Goal: Information Seeking & Learning: Learn about a topic

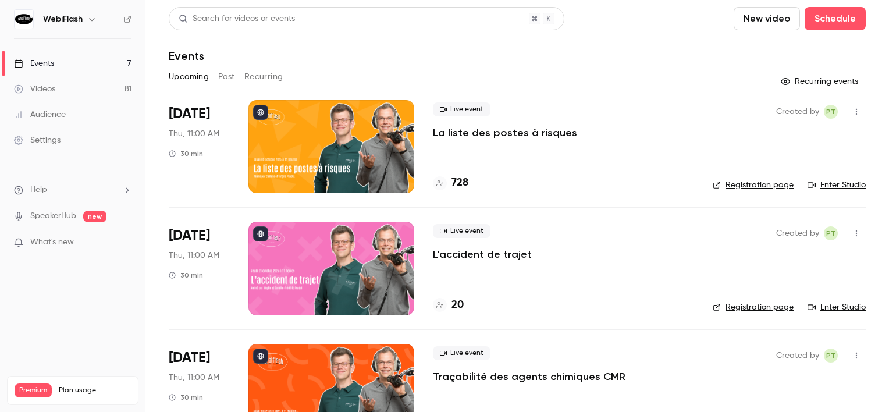
click at [384, 141] on div at bounding box center [332, 146] width 166 height 93
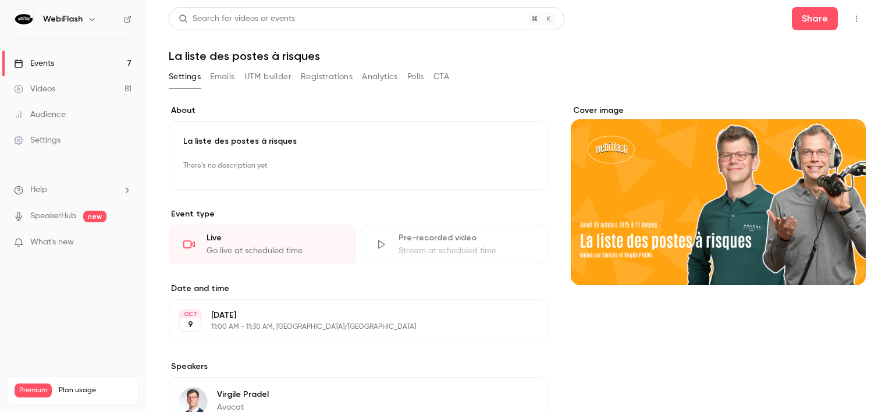
click at [364, 83] on button "Analytics" at bounding box center [380, 77] width 36 height 19
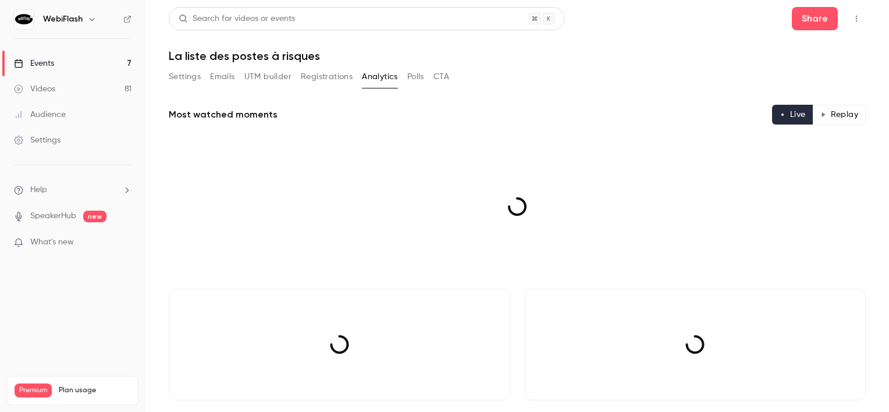
click at [343, 79] on button "Registrations" at bounding box center [327, 77] width 52 height 19
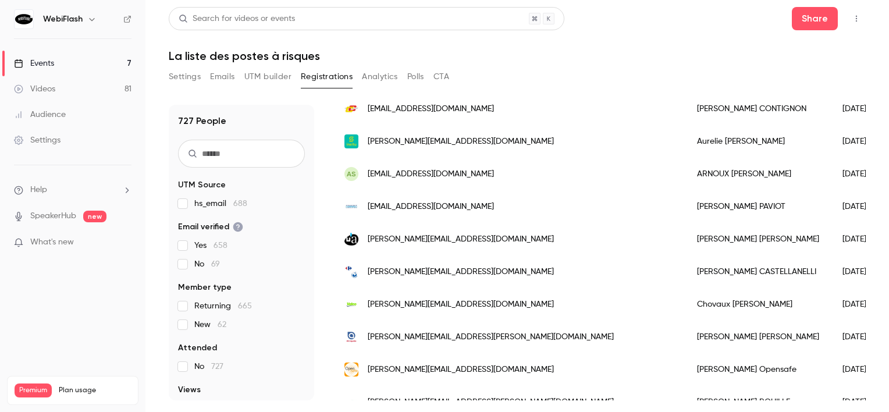
scroll to position [931, 0]
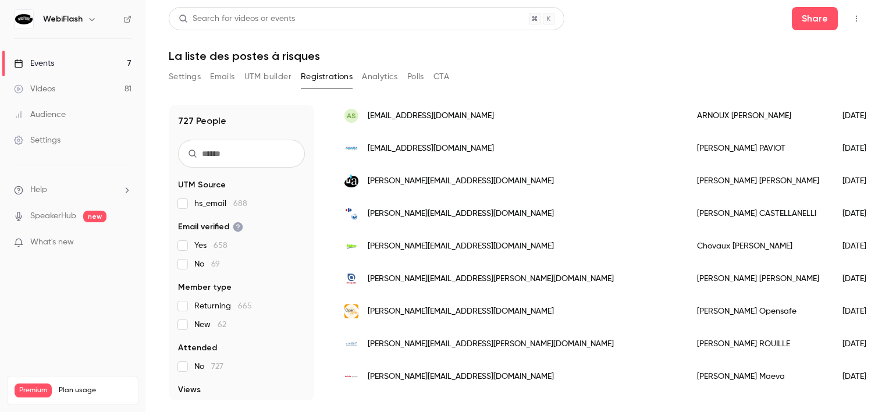
click at [439, 183] on span "[PERSON_NAME][EMAIL_ADDRESS][DOMAIN_NAME]" at bounding box center [461, 181] width 186 height 12
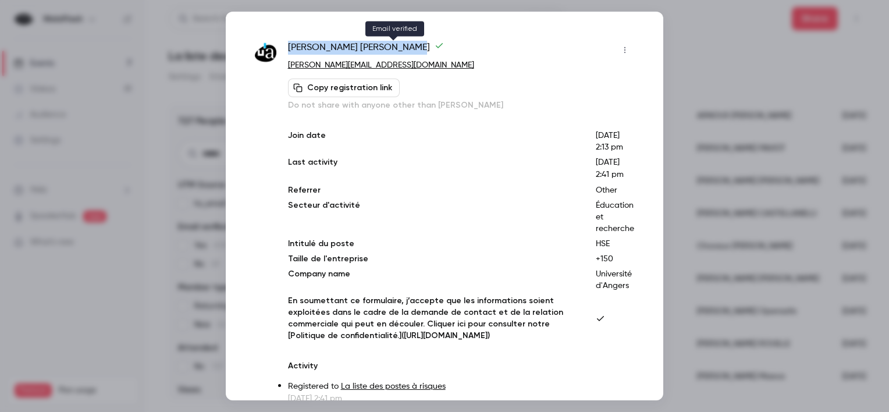
drag, startPoint x: 288, startPoint y: 48, endPoint x: 389, endPoint y: 44, distance: 100.8
click at [389, 44] on span "[PERSON_NAME]" at bounding box center [366, 50] width 156 height 19
copy span "[PERSON_NAME]"
click at [715, 91] on div at bounding box center [444, 206] width 889 height 412
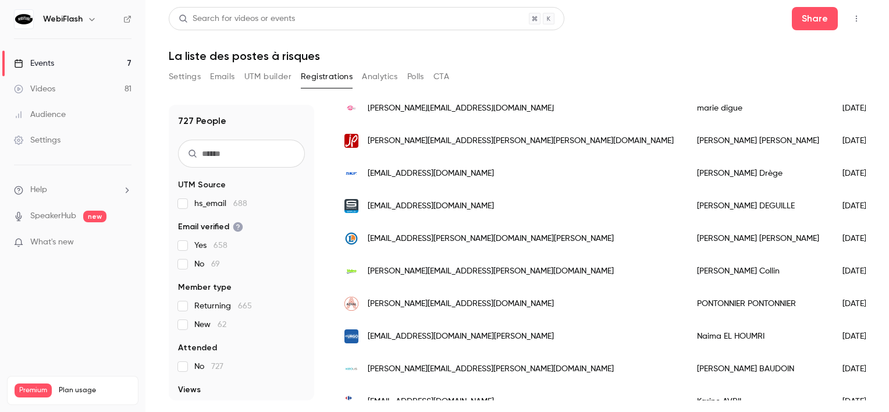
scroll to position [0, 0]
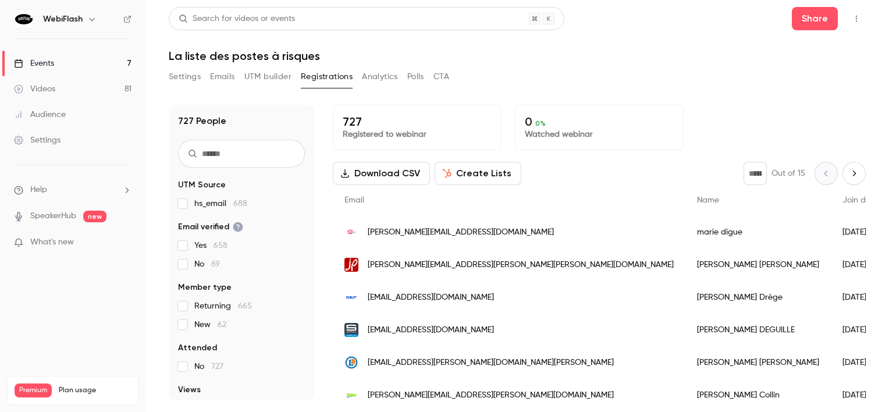
click at [853, 175] on button "Next page" at bounding box center [854, 173] width 23 height 23
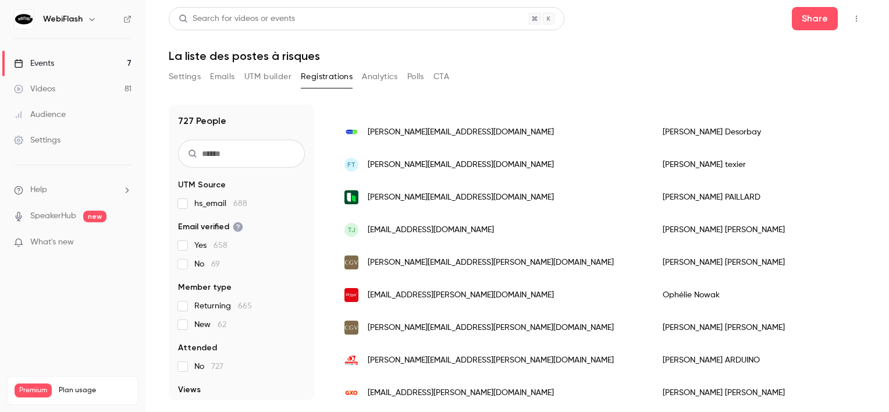
scroll to position [349, 0]
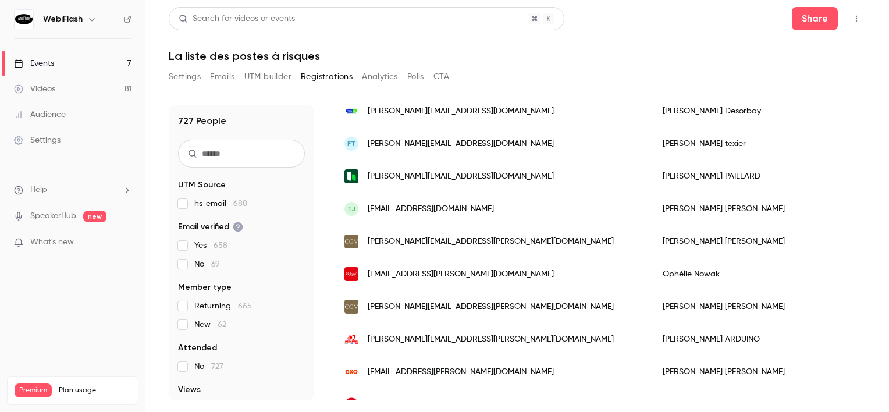
click at [438, 207] on span "[EMAIL_ADDRESS][DOMAIN_NAME]" at bounding box center [431, 209] width 126 height 12
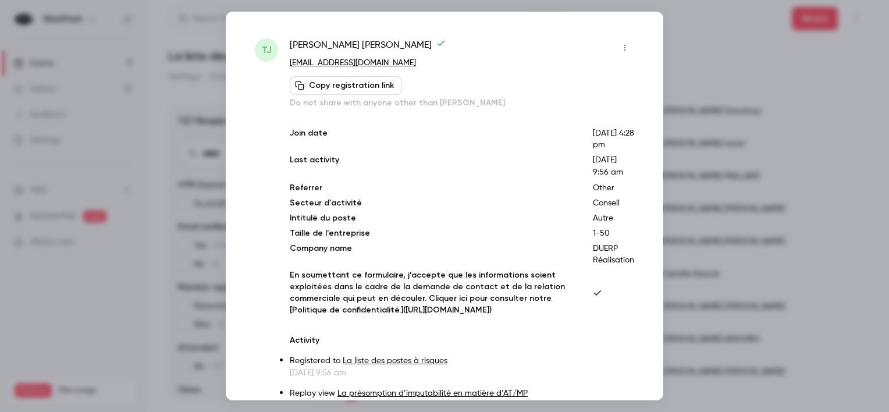
scroll to position [0, 0]
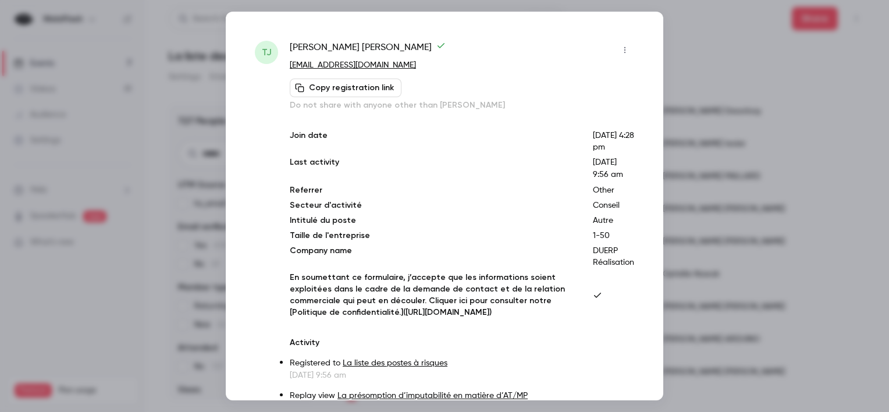
click at [778, 143] on div at bounding box center [444, 206] width 889 height 412
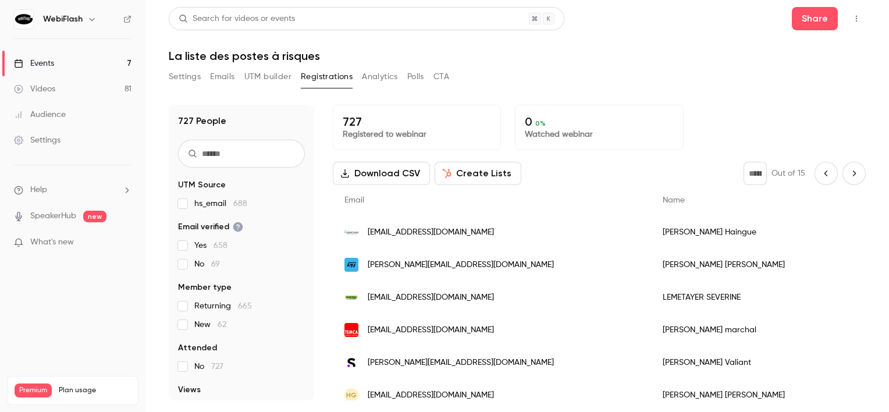
click at [848, 175] on icon "Next page" at bounding box center [854, 173] width 13 height 9
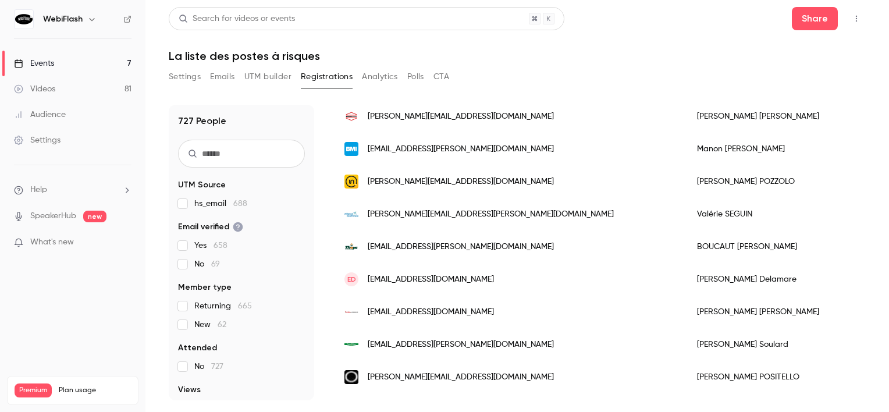
scroll to position [175, 0]
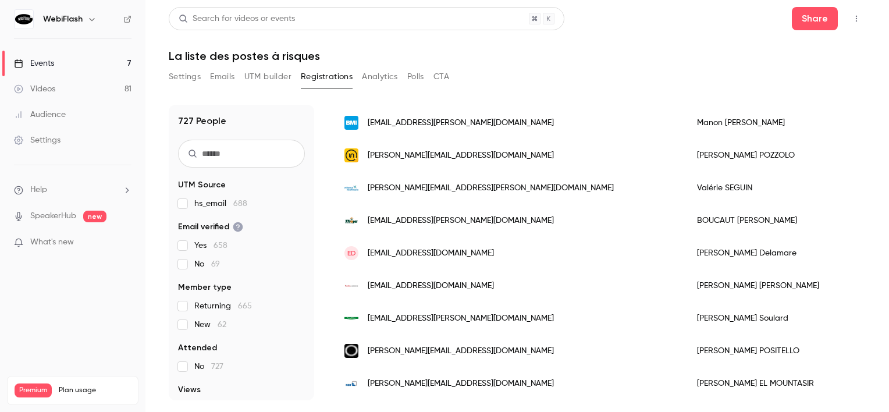
click at [484, 257] on span "[EMAIL_ADDRESS][DOMAIN_NAME]" at bounding box center [431, 253] width 126 height 12
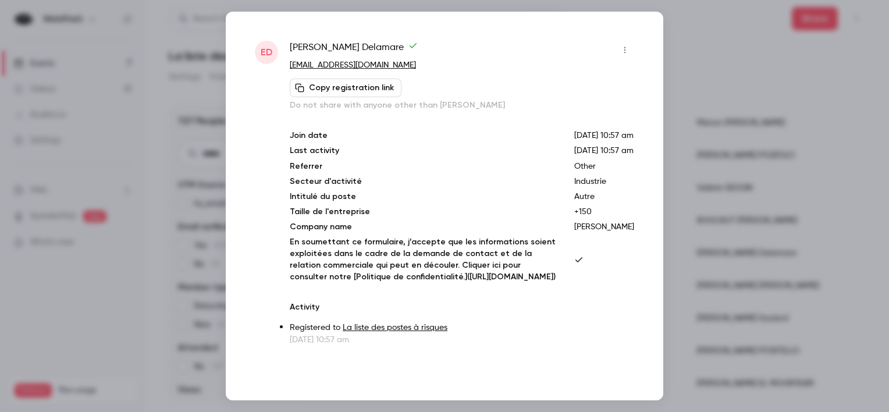
drag, startPoint x: 439, startPoint y: 63, endPoint x: 291, endPoint y: 68, distance: 147.9
click at [291, 68] on p "[EMAIL_ADDRESS][DOMAIN_NAME]" at bounding box center [462, 65] width 345 height 12
copy link "[EMAIL_ADDRESS][DOMAIN_NAME]"
click at [715, 197] on div at bounding box center [444, 206] width 889 height 412
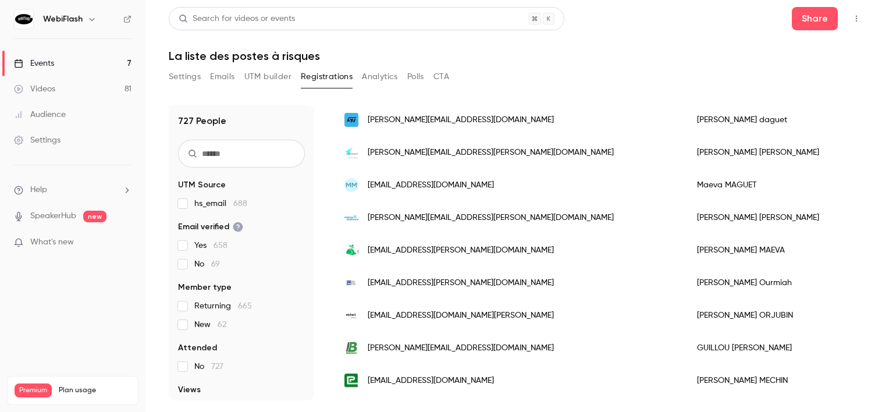
scroll to position [524, 0]
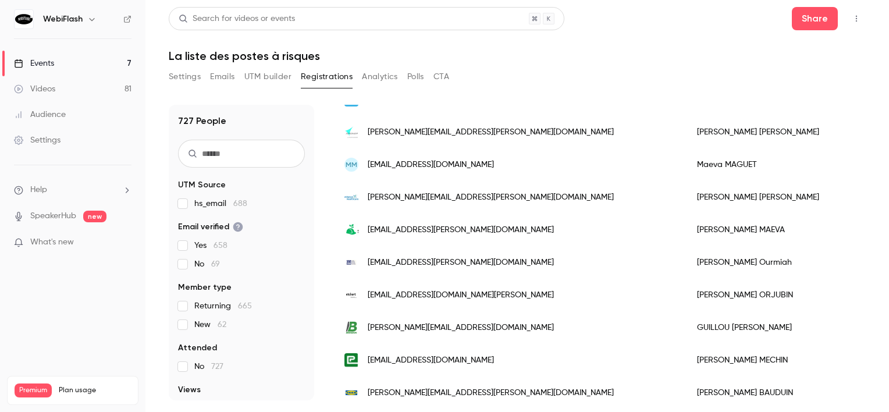
click at [397, 234] on span "[EMAIL_ADDRESS][PERSON_NAME][DOMAIN_NAME]" at bounding box center [461, 230] width 186 height 12
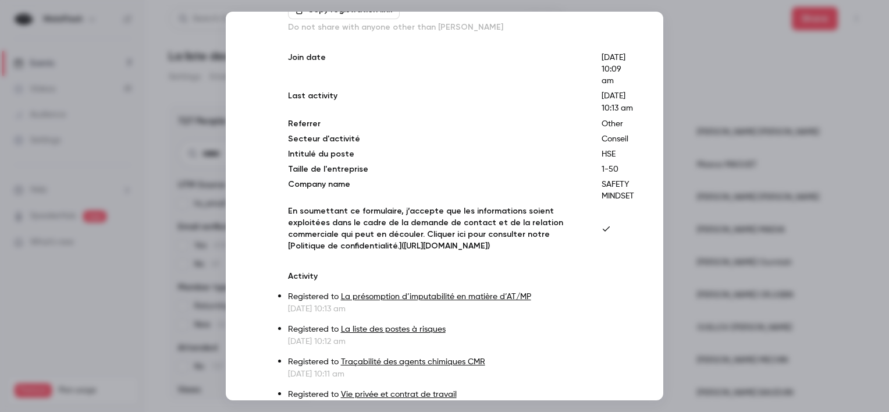
scroll to position [190, 0]
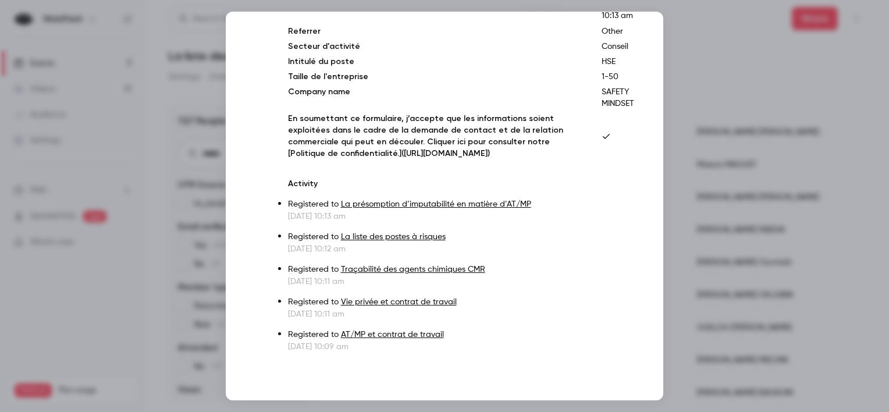
click at [736, 195] on div at bounding box center [444, 206] width 889 height 412
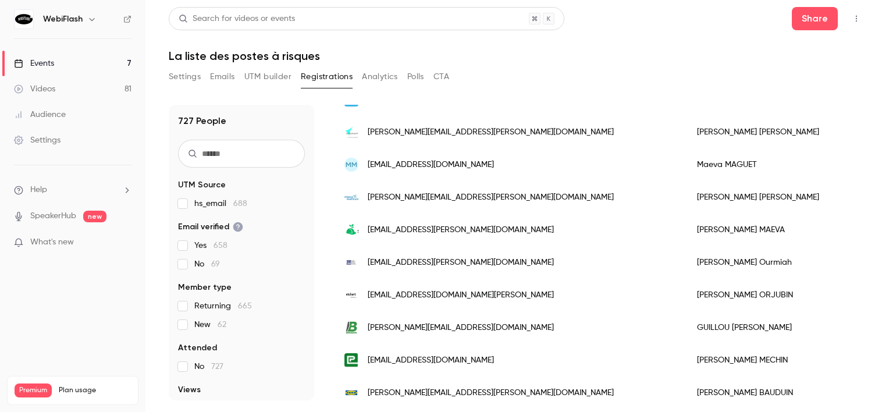
click at [431, 227] on span "[EMAIL_ADDRESS][PERSON_NAME][DOMAIN_NAME]" at bounding box center [461, 230] width 186 height 12
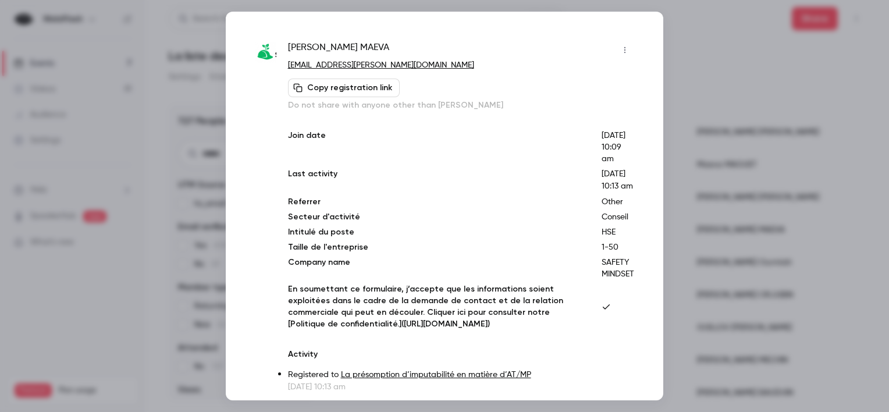
click at [620, 52] on icon "button" at bounding box center [624, 50] width 9 height 8
click at [566, 78] on div "Block from all events" at bounding box center [571, 80] width 88 height 12
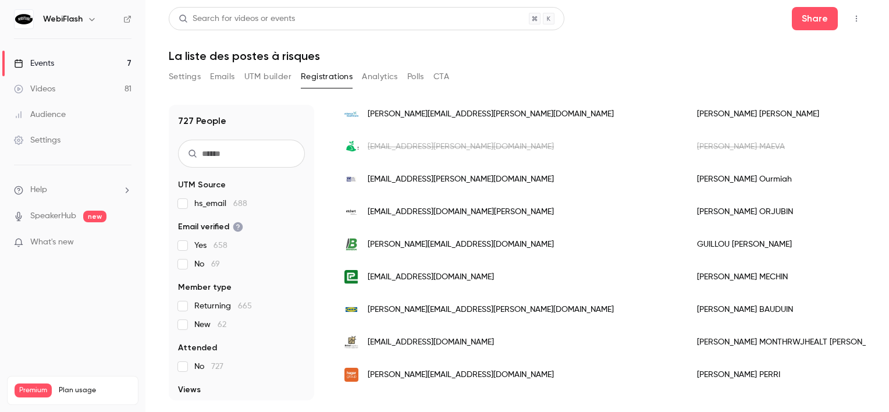
scroll to position [0, 0]
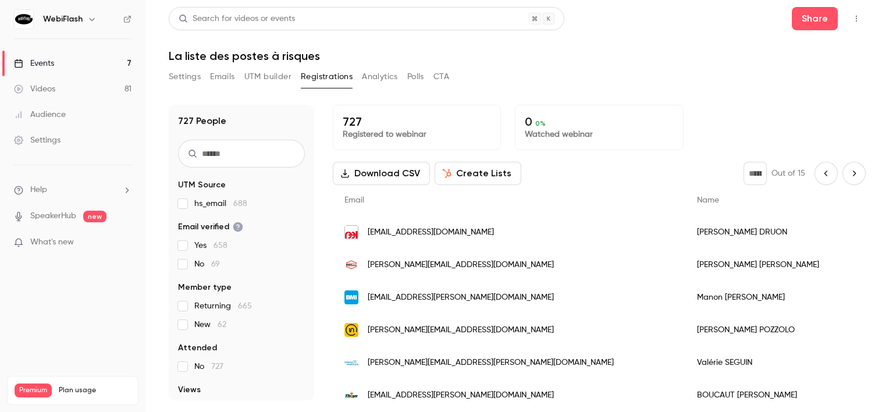
click at [843, 166] on button "Next page" at bounding box center [854, 173] width 23 height 23
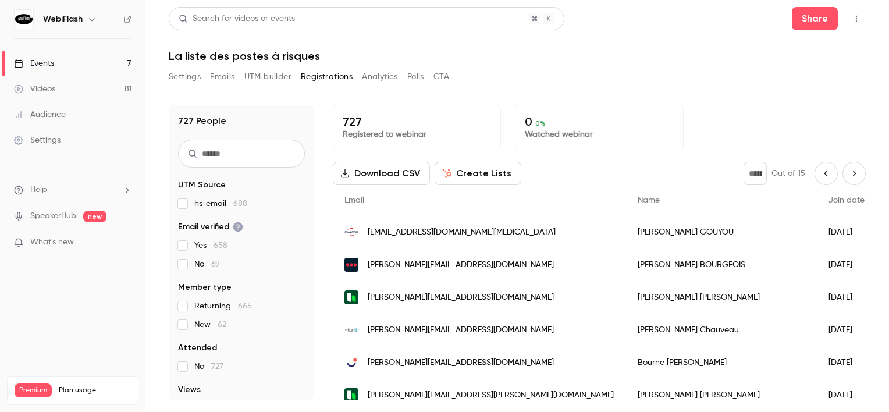
click at [848, 172] on icon "Next page" at bounding box center [854, 173] width 13 height 9
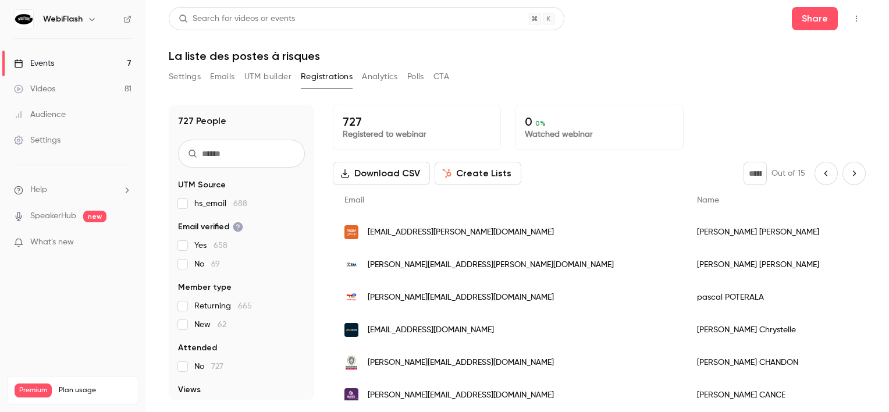
click at [845, 165] on button "Next page" at bounding box center [854, 173] width 23 height 23
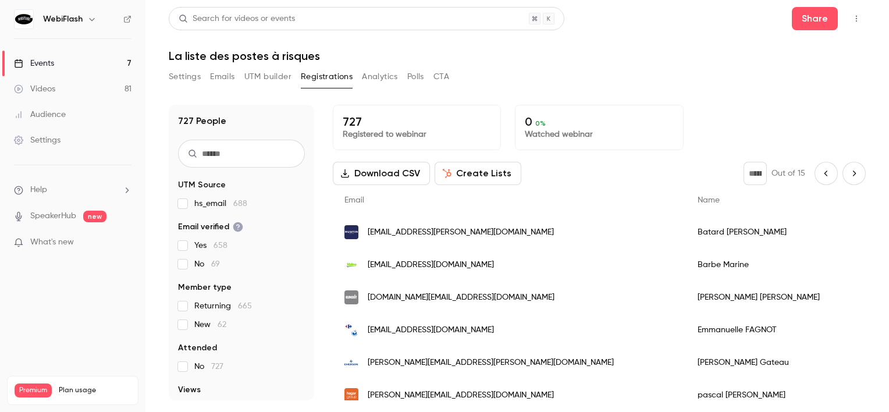
click at [848, 169] on icon "Next page" at bounding box center [854, 173] width 13 height 9
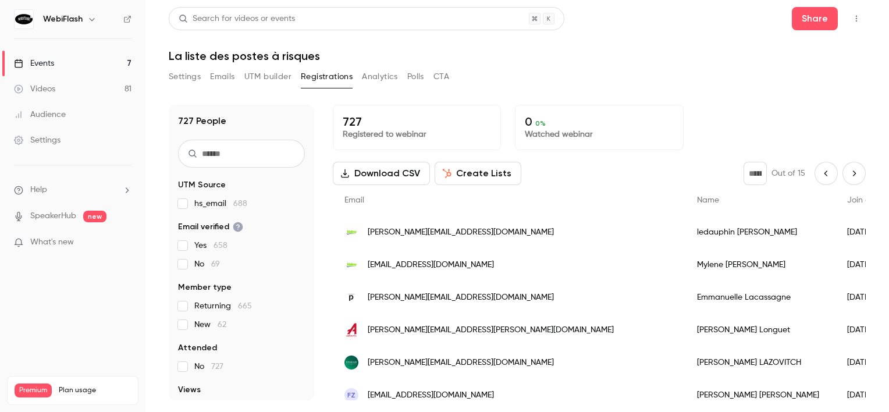
click at [843, 177] on button "Next page" at bounding box center [854, 173] width 23 height 23
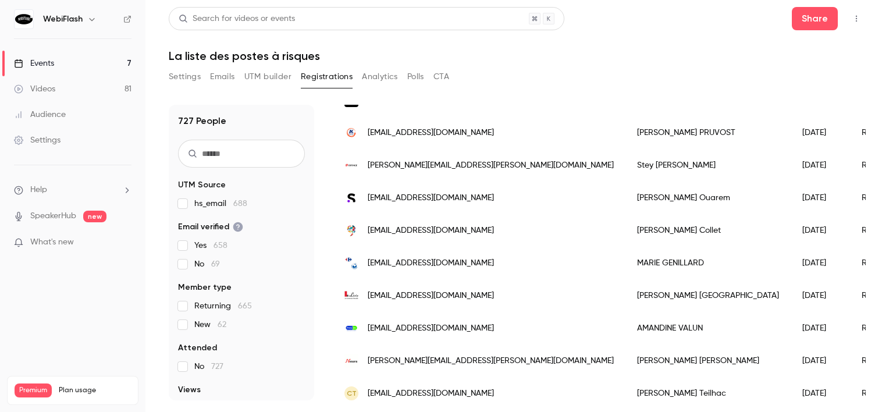
scroll to position [1453, 0]
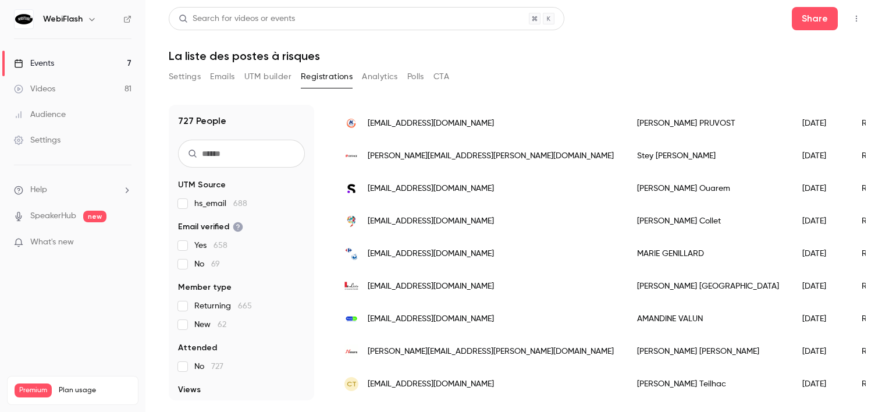
click at [867, 360] on main "Search for videos or events Share La liste des postes à risques Settings Emails…" at bounding box center [518, 206] width 744 height 412
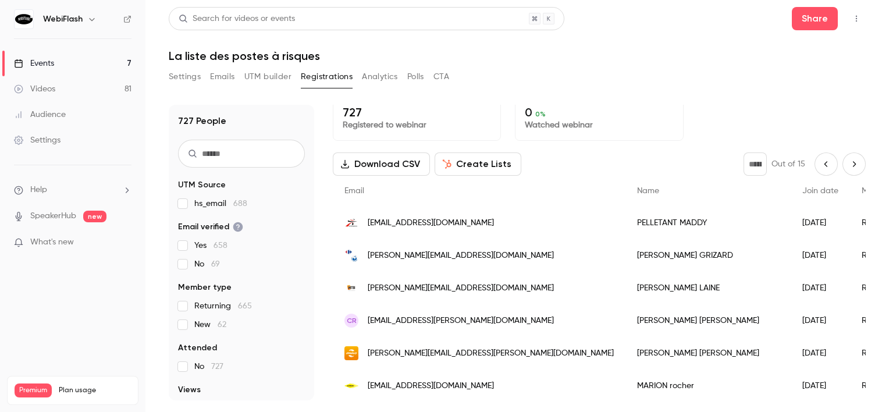
scroll to position [0, 0]
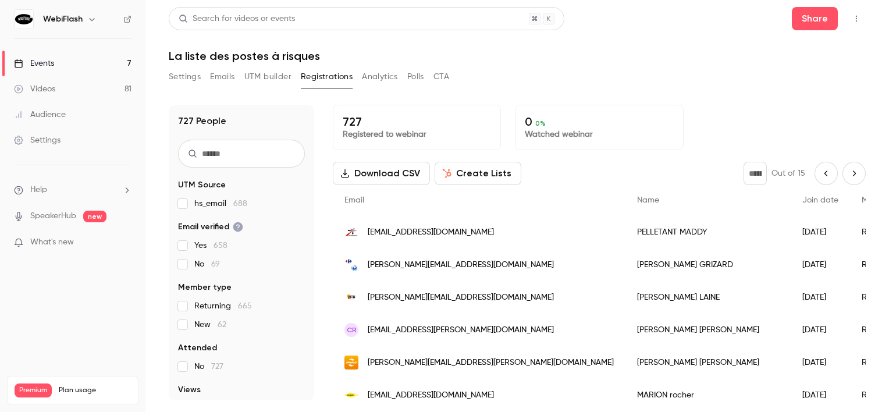
click at [848, 170] on icon "Next page" at bounding box center [854, 173] width 13 height 9
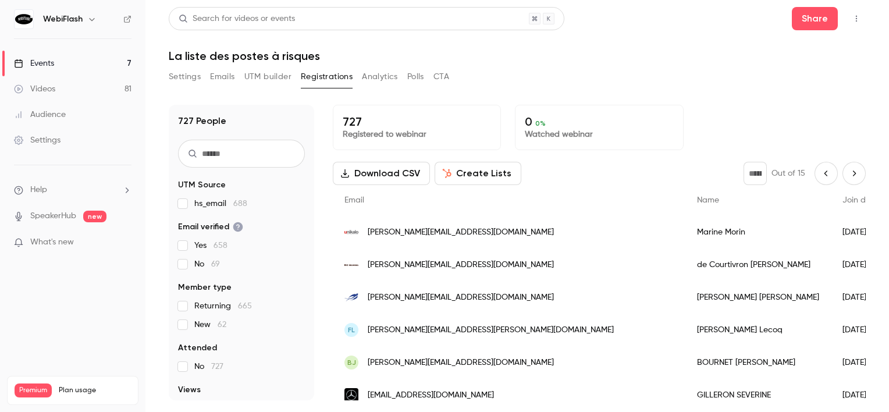
click at [848, 171] on icon "Next page" at bounding box center [854, 173] width 13 height 9
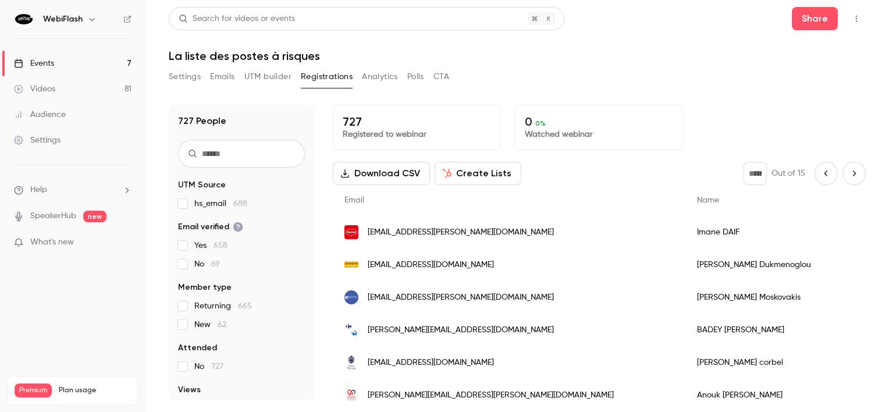
click at [852, 161] on div "727 Registered to webinar 0 0 % Watched webinar Download CSV Create Lists ** Ou…" at bounding box center [599, 253] width 533 height 296
click at [848, 175] on icon "Next page" at bounding box center [854, 173] width 13 height 9
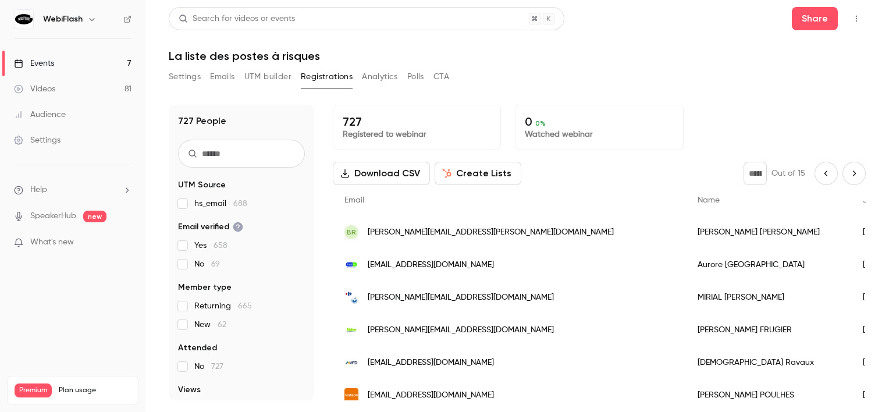
click at [850, 168] on button "Next page" at bounding box center [854, 173] width 23 height 23
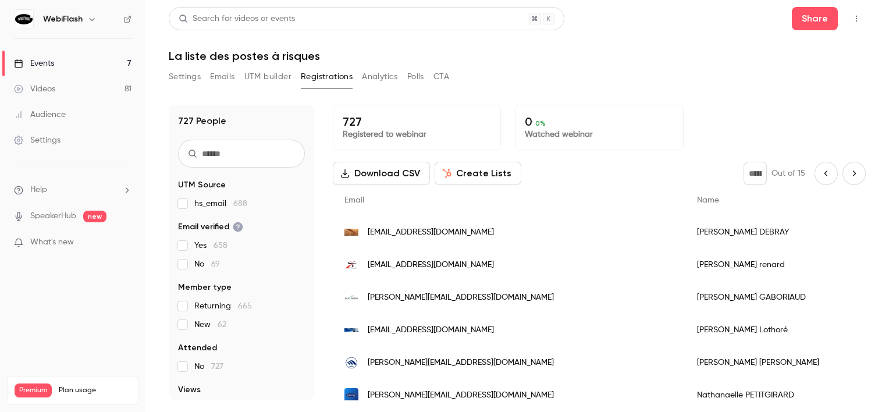
click at [845, 162] on button "Next page" at bounding box center [854, 173] width 23 height 23
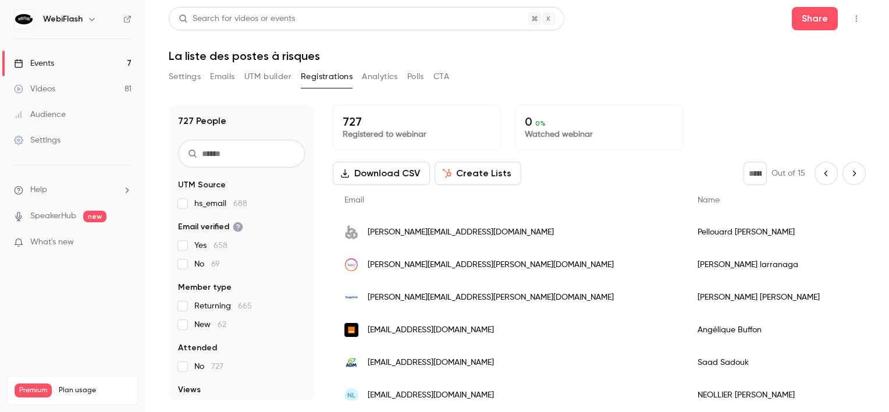
click at [848, 170] on icon "Next page" at bounding box center [854, 173] width 13 height 9
type input "**"
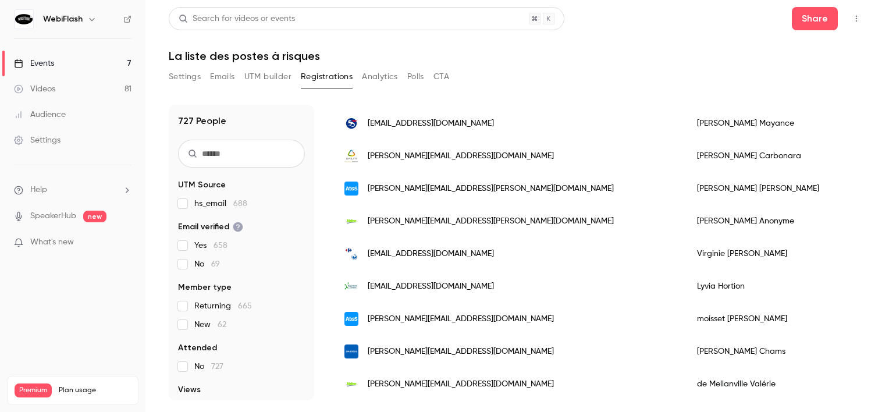
scroll to position [1222, 0]
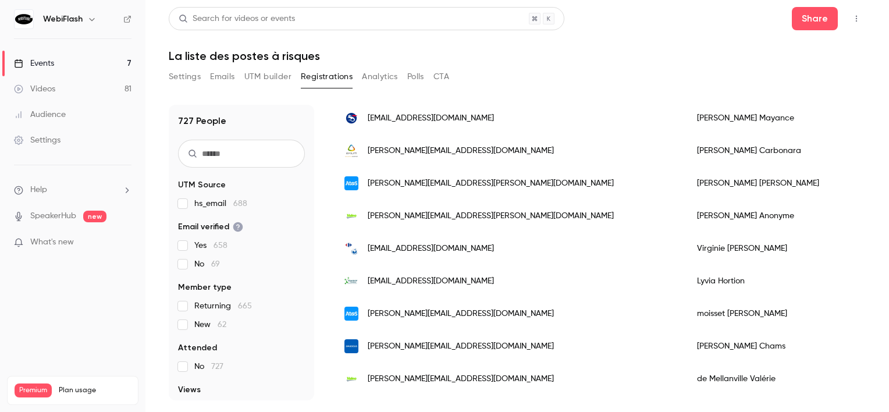
click at [75, 73] on link "Events 7" at bounding box center [73, 64] width 146 height 26
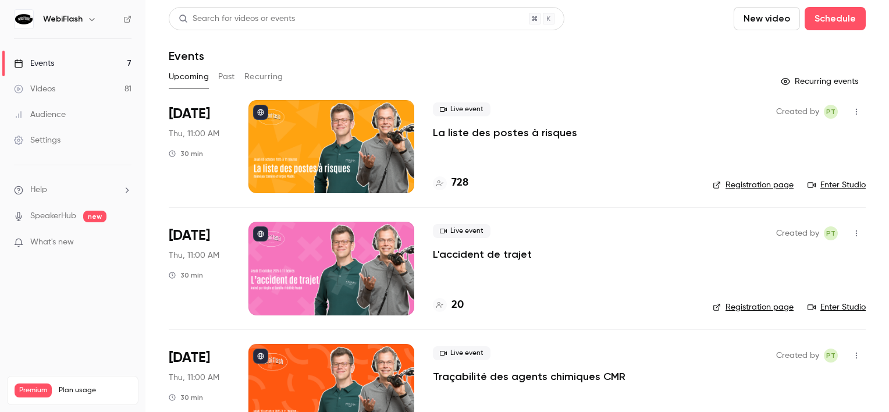
click at [342, 145] on div at bounding box center [332, 146] width 166 height 93
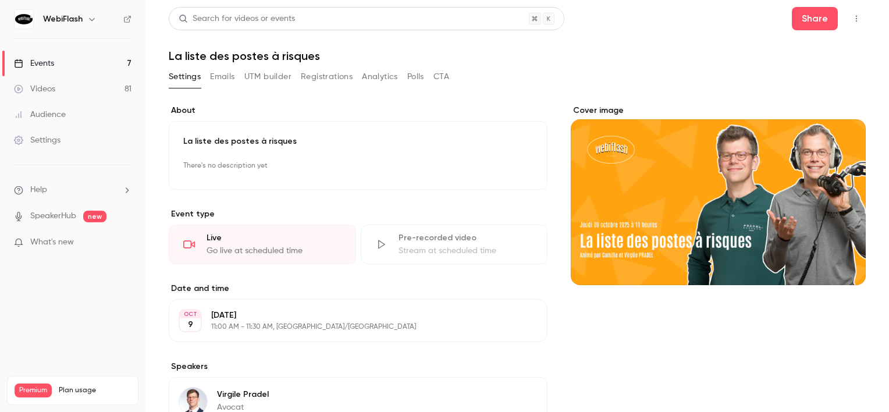
click at [318, 77] on button "Registrations" at bounding box center [327, 77] width 52 height 19
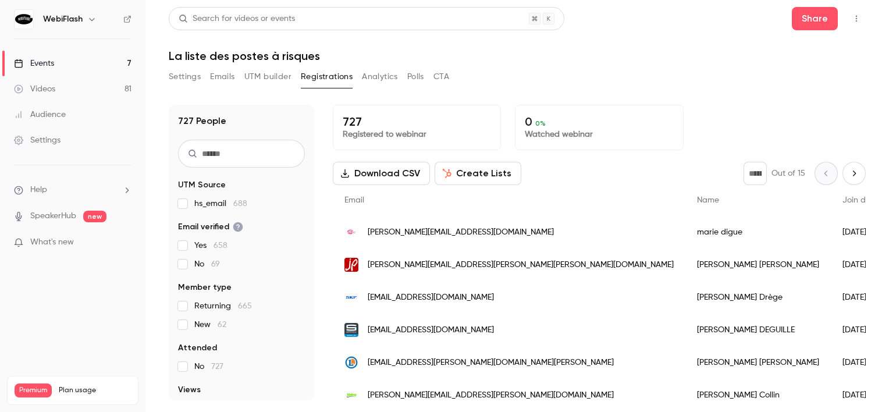
click at [848, 169] on icon "Next page" at bounding box center [854, 173] width 13 height 9
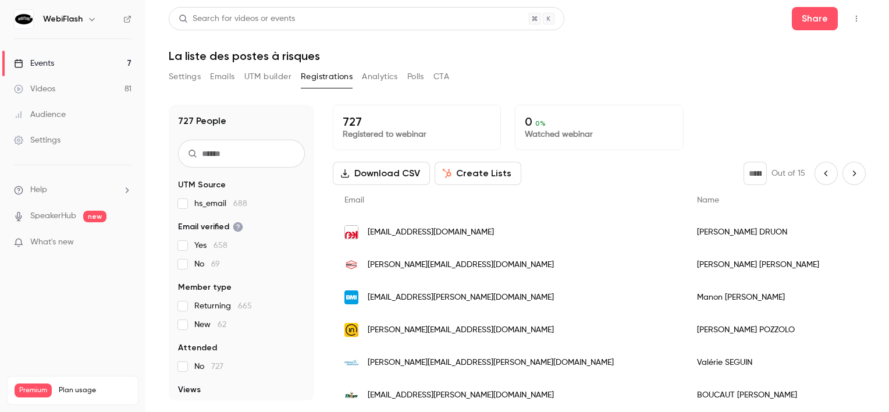
click at [848, 169] on icon "Next page" at bounding box center [854, 173] width 13 height 9
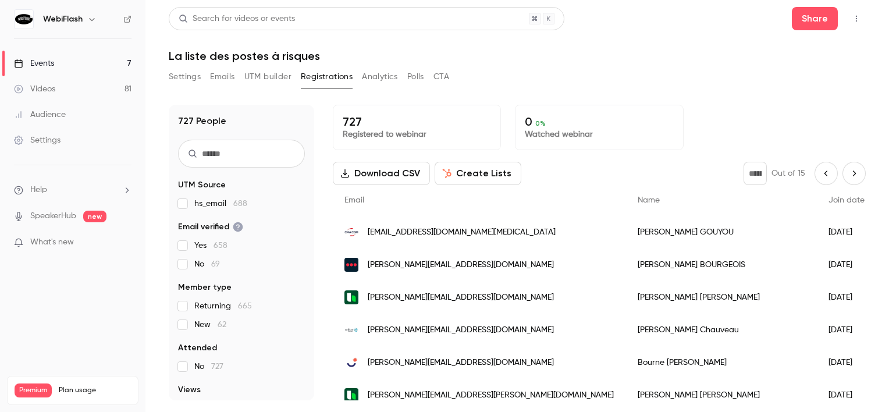
click at [848, 169] on icon "Next page" at bounding box center [854, 173] width 13 height 9
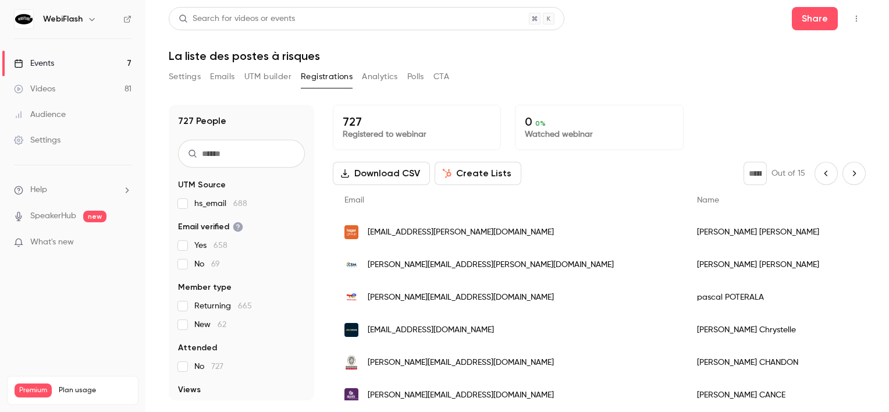
click at [848, 169] on icon "Next page" at bounding box center [854, 173] width 13 height 9
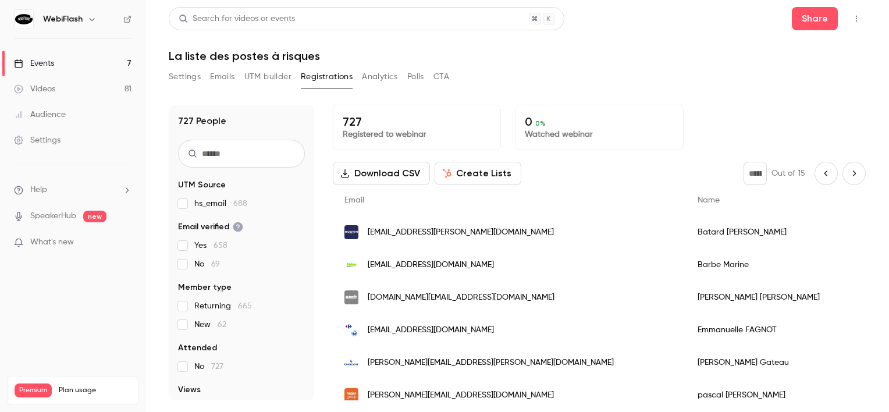
click at [848, 169] on icon "Next page" at bounding box center [854, 173] width 13 height 9
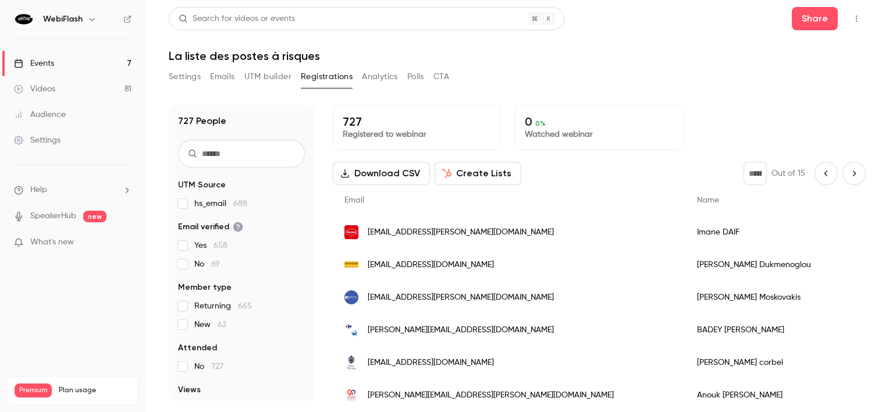
click at [848, 169] on icon "Next page" at bounding box center [854, 173] width 13 height 9
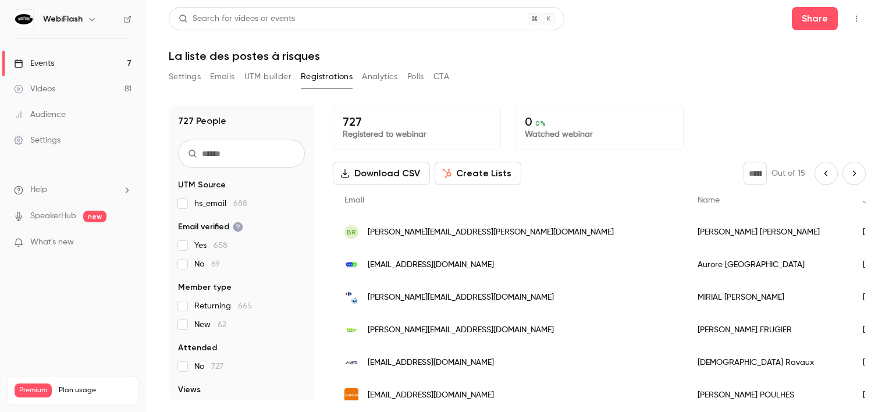
click at [853, 177] on button "Next page" at bounding box center [854, 173] width 23 height 23
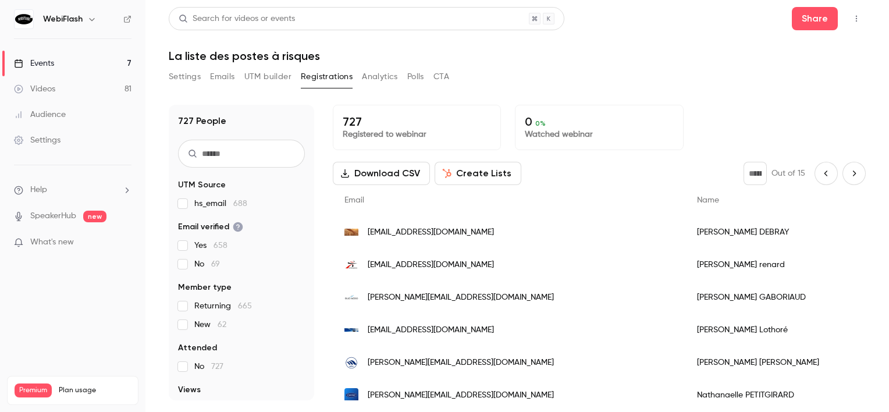
click at [853, 177] on button "Next page" at bounding box center [854, 173] width 23 height 23
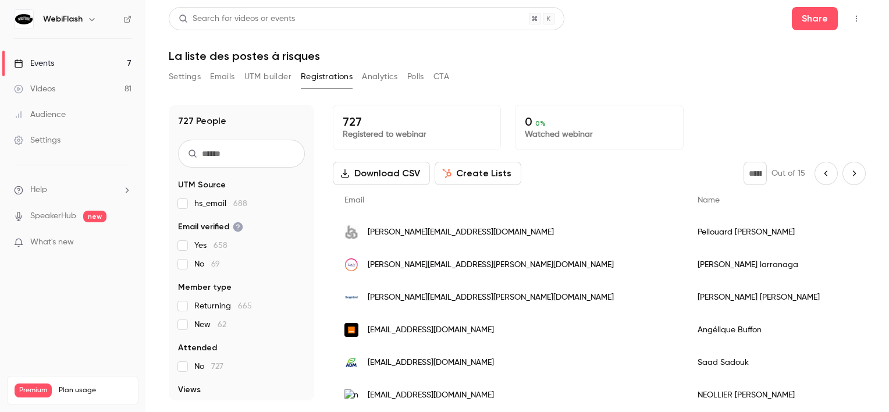
click at [853, 177] on button "Next page" at bounding box center [854, 173] width 23 height 23
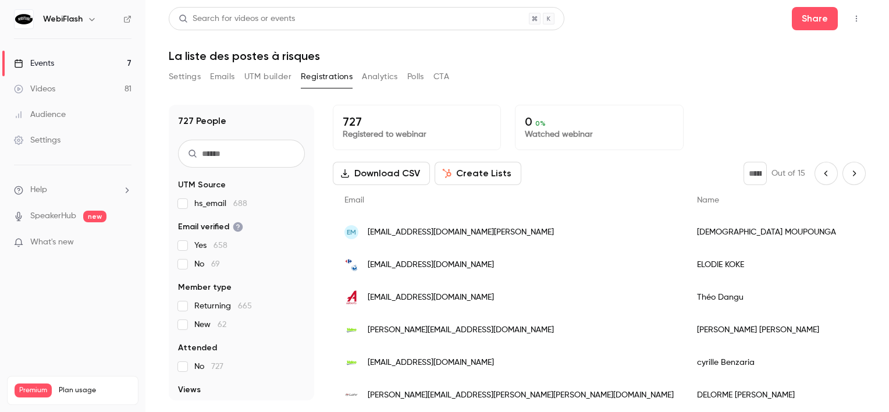
click at [849, 173] on icon "Next page" at bounding box center [854, 173] width 13 height 9
type input "**"
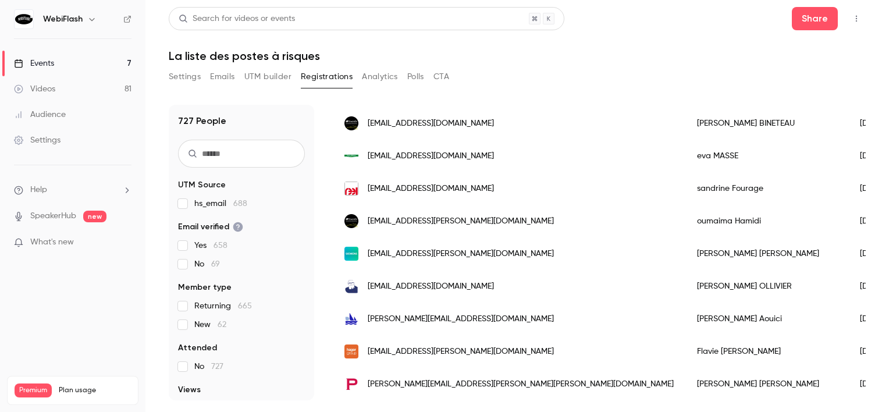
scroll to position [704, 0]
click at [66, 67] on link "Events 7" at bounding box center [73, 64] width 146 height 26
